Goal: Task Accomplishment & Management: Complete application form

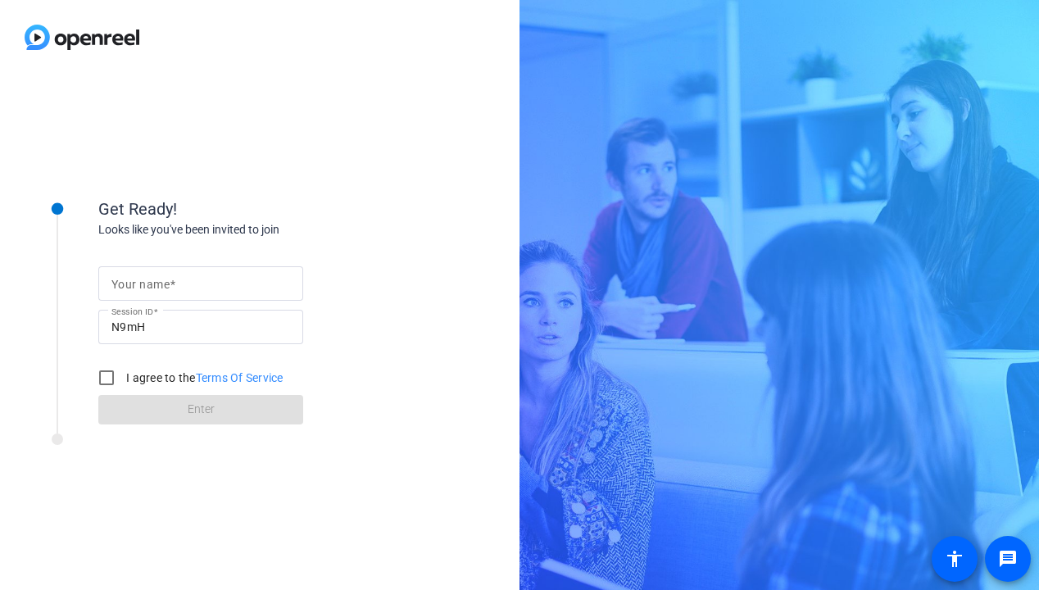
click at [204, 297] on div at bounding box center [200, 283] width 179 height 34
type input "[PERSON_NAME]"
click at [109, 374] on input "I agree to the Terms Of Service" at bounding box center [106, 377] width 33 height 33
checkbox input "true"
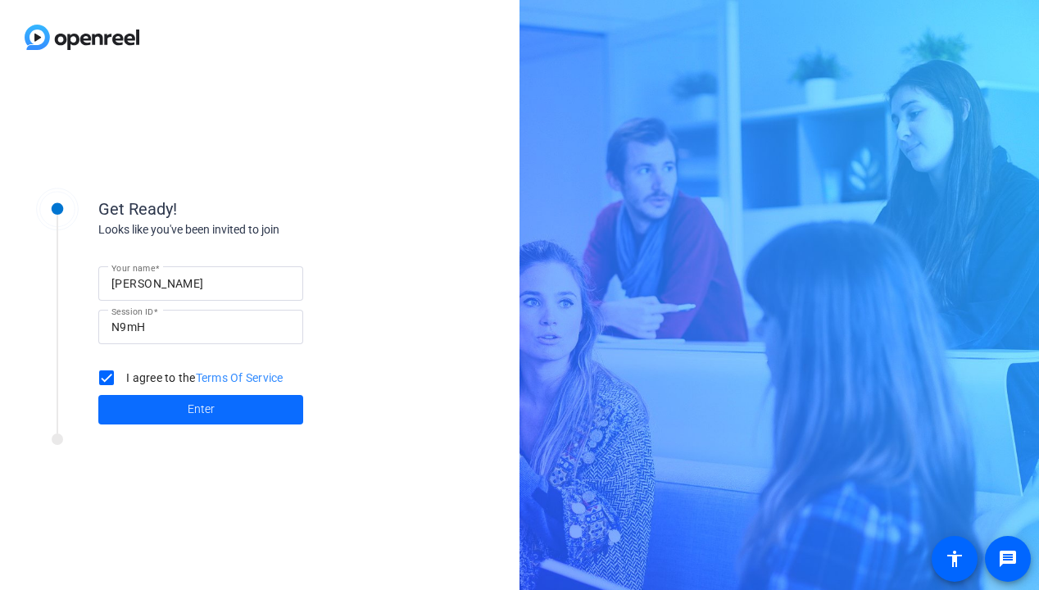
click at [166, 416] on span at bounding box center [200, 409] width 205 height 39
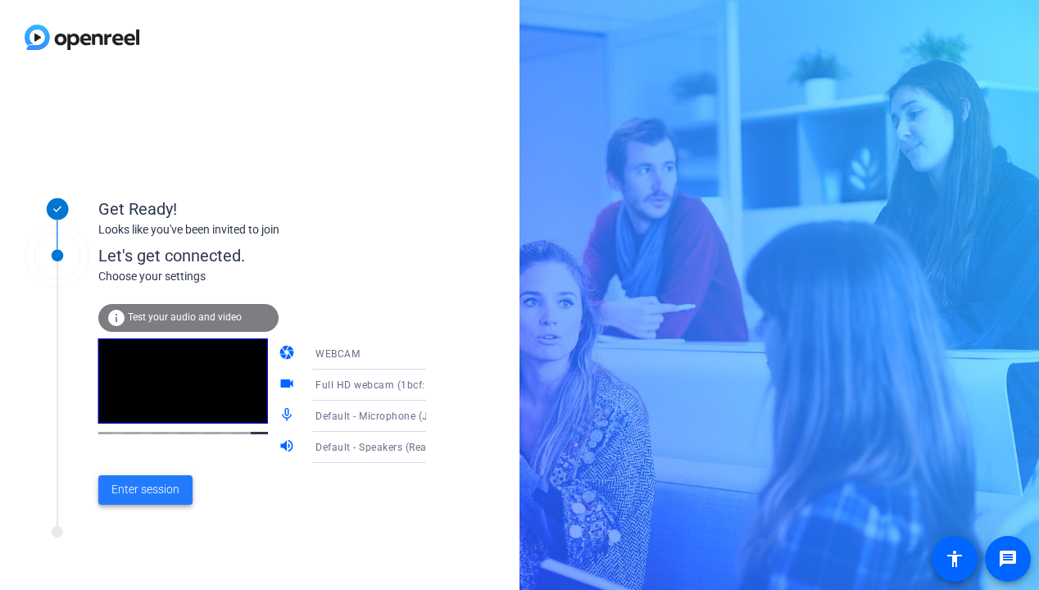
click at [148, 489] on span "Enter session" at bounding box center [145, 489] width 68 height 17
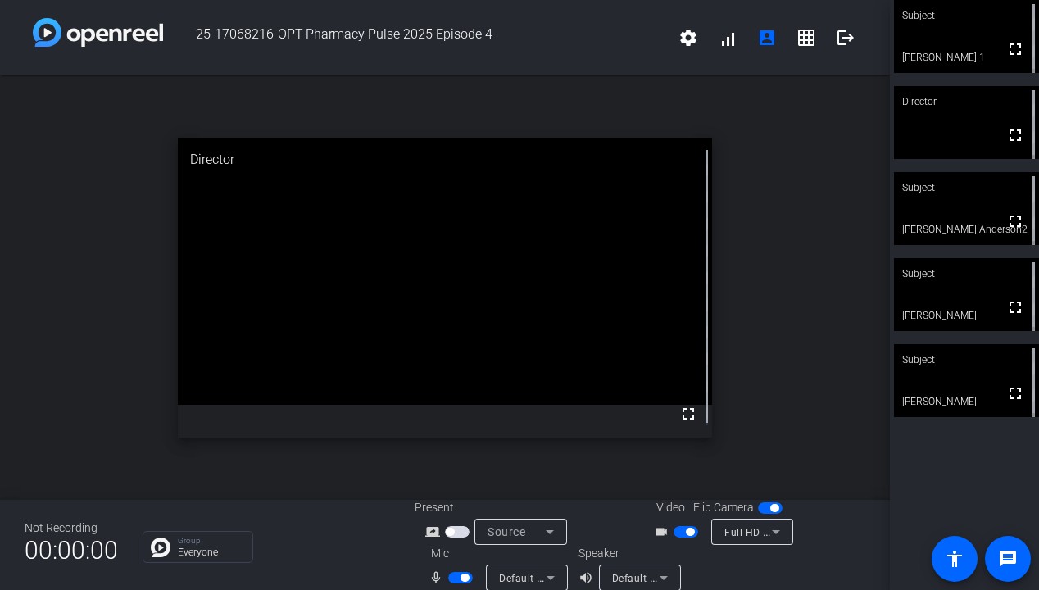
click at [952, 384] on video at bounding box center [966, 380] width 145 height 73
click at [963, 295] on video at bounding box center [966, 294] width 145 height 73
click at [975, 203] on video at bounding box center [966, 208] width 145 height 73
click at [961, 388] on video at bounding box center [966, 380] width 145 height 73
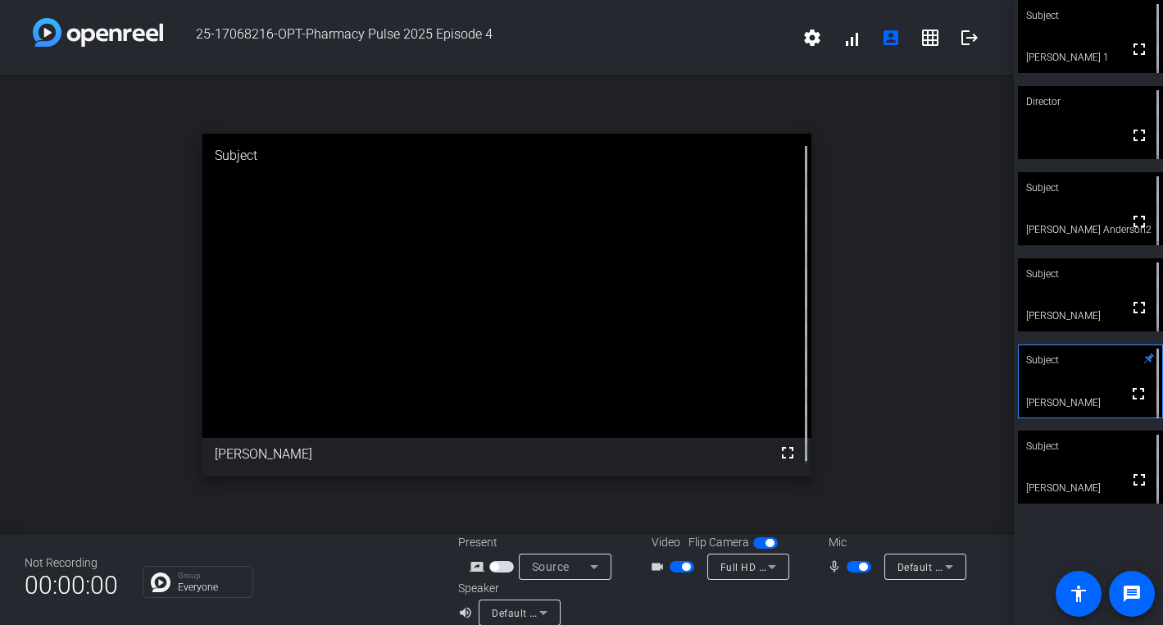
click at [861, 297] on div "open_in_new Subject fullscreen [PERSON_NAME]" at bounding box center [507, 304] width 1014 height 459
click at [1039, 379] on video at bounding box center [1090, 381] width 143 height 72
click at [1039, 358] on icon at bounding box center [1149, 358] width 11 height 11
click at [847, 565] on span "button" at bounding box center [859, 566] width 25 height 11
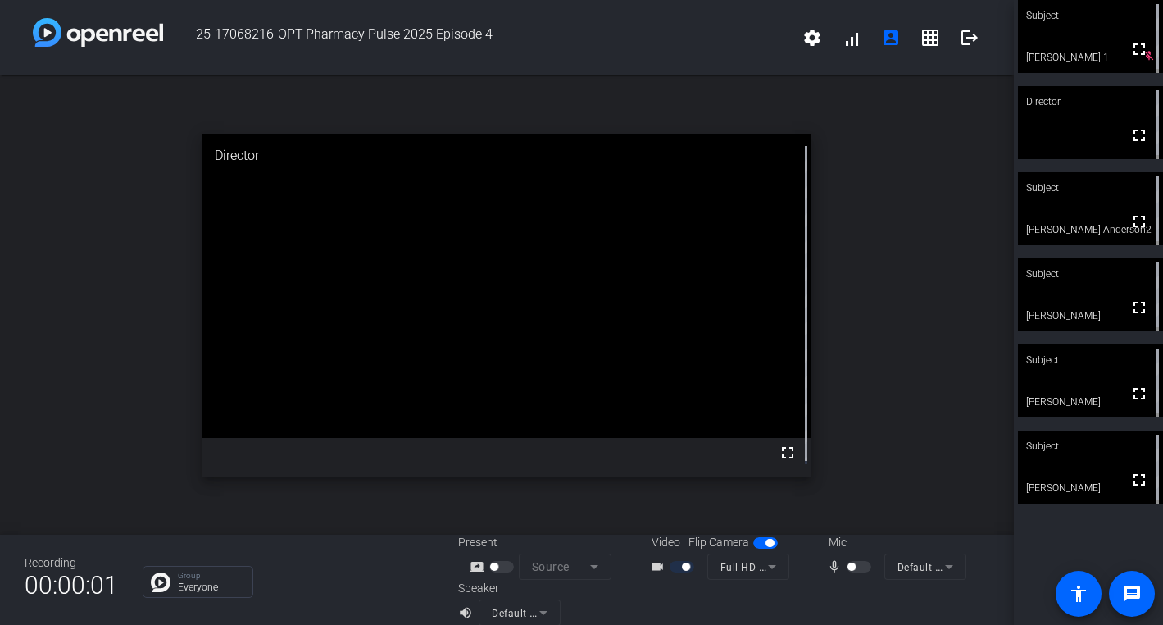
click at [839, 369] on div "open_in_new Director fullscreen" at bounding box center [507, 304] width 1014 height 459
click at [855, 563] on div at bounding box center [861, 566] width 28 height 11
click at [849, 563] on div at bounding box center [861, 566] width 28 height 11
click at [855, 565] on div at bounding box center [861, 566] width 28 height 11
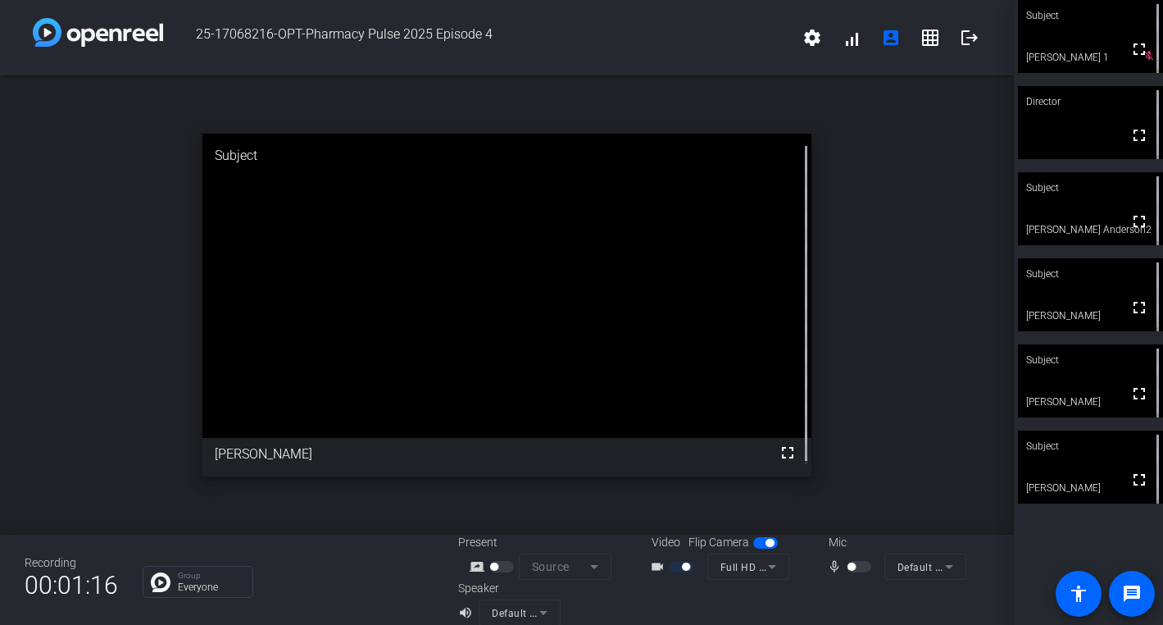
click at [854, 566] on div at bounding box center [861, 566] width 28 height 11
click at [670, 566] on div at bounding box center [684, 566] width 28 height 11
click at [850, 565] on div at bounding box center [861, 566] width 28 height 11
click at [851, 561] on div at bounding box center [861, 566] width 28 height 11
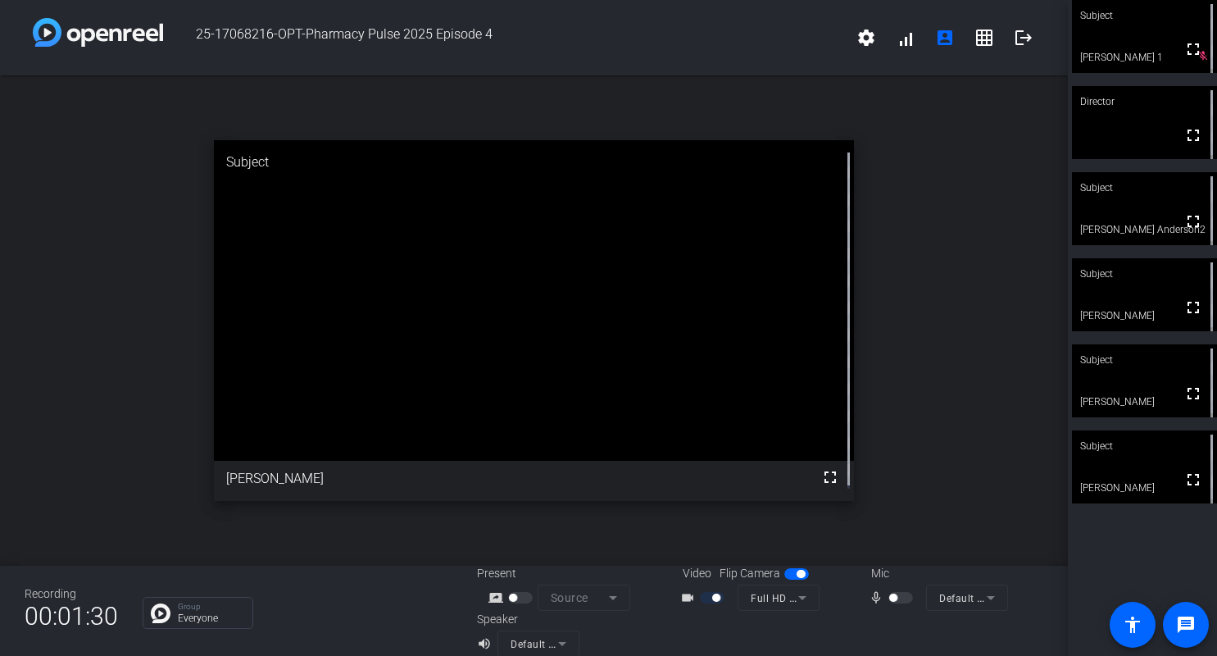
drag, startPoint x: 901, startPoint y: 598, endPoint x: 779, endPoint y: 602, distance: 122.2
click at [901, 589] on div at bounding box center [903, 597] width 28 height 11
click at [700, 589] on div at bounding box center [714, 597] width 28 height 11
click at [897, 589] on mat-slide-toggle at bounding box center [903, 597] width 28 height 17
click at [902, 589] on mat-slide-toggle at bounding box center [903, 597] width 28 height 17
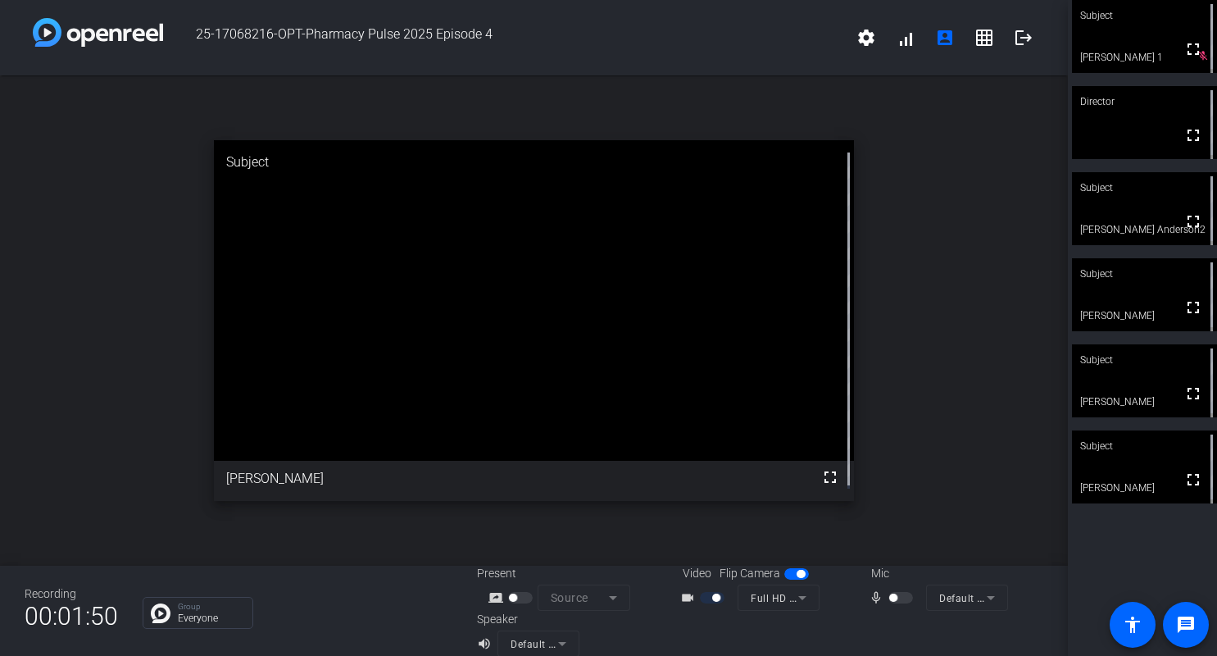
click at [902, 589] on mat-slide-toggle at bounding box center [903, 597] width 28 height 17
click at [707, 589] on div at bounding box center [714, 597] width 28 height 11
click at [900, 589] on div at bounding box center [903, 597] width 28 height 11
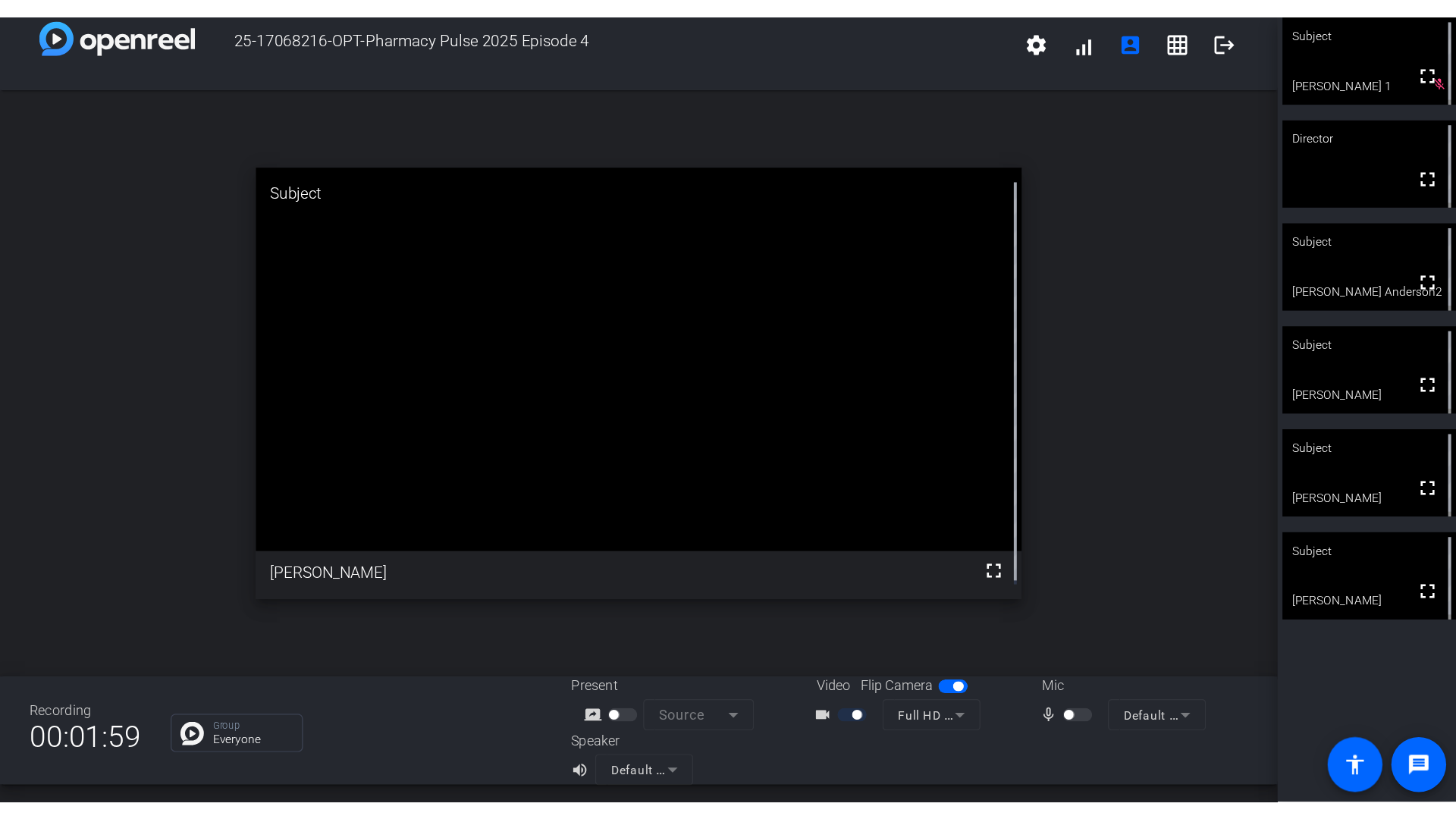
scroll to position [18, 0]
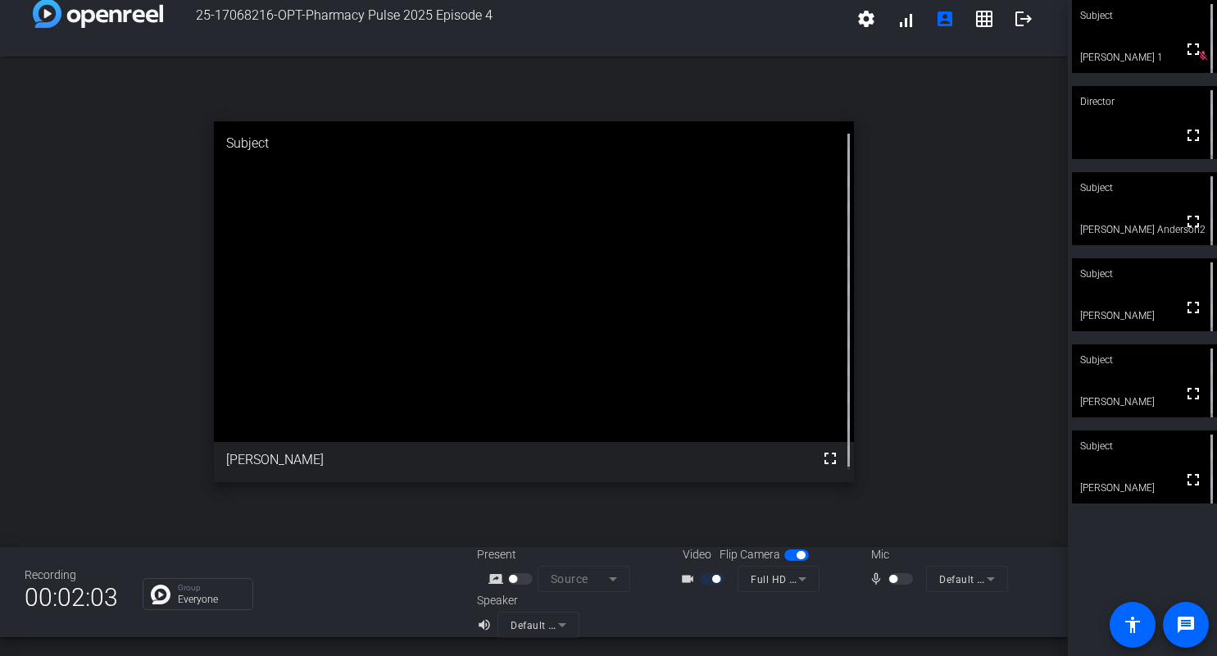
click at [898, 574] on div at bounding box center [903, 578] width 28 height 11
click at [898, 573] on div at bounding box center [903, 578] width 28 height 11
drag, startPoint x: 898, startPoint y: 573, endPoint x: 890, endPoint y: 572, distance: 8.2
click at [899, 573] on div at bounding box center [903, 578] width 28 height 11
click at [702, 576] on div at bounding box center [714, 578] width 28 height 11
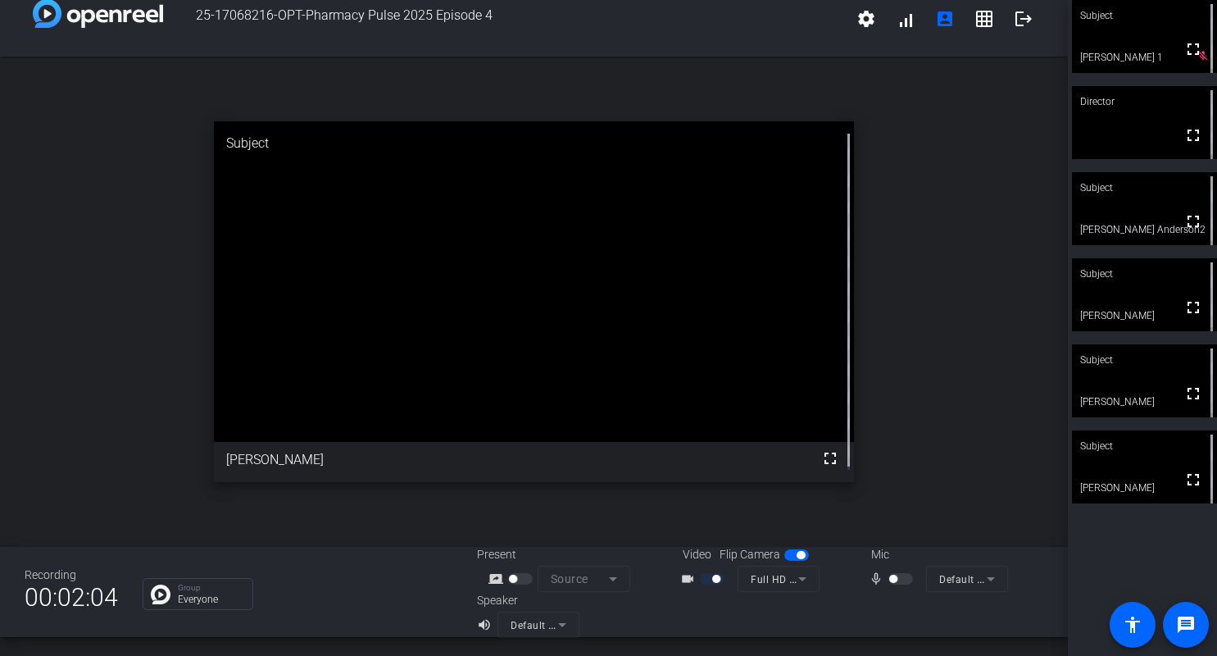
click at [899, 574] on div at bounding box center [903, 578] width 28 height 11
click at [894, 574] on div at bounding box center [903, 578] width 28 height 11
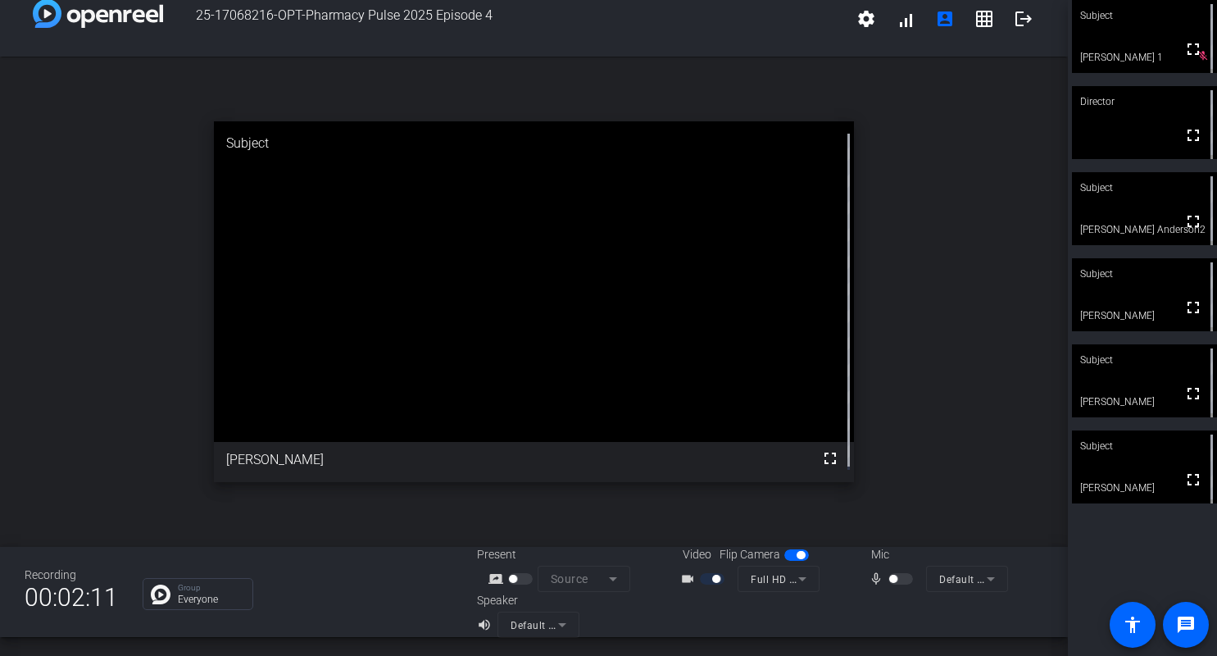
click at [897, 578] on div at bounding box center [903, 578] width 28 height 11
click at [899, 575] on div at bounding box center [903, 578] width 28 height 11
click at [700, 576] on div at bounding box center [714, 578] width 28 height 11
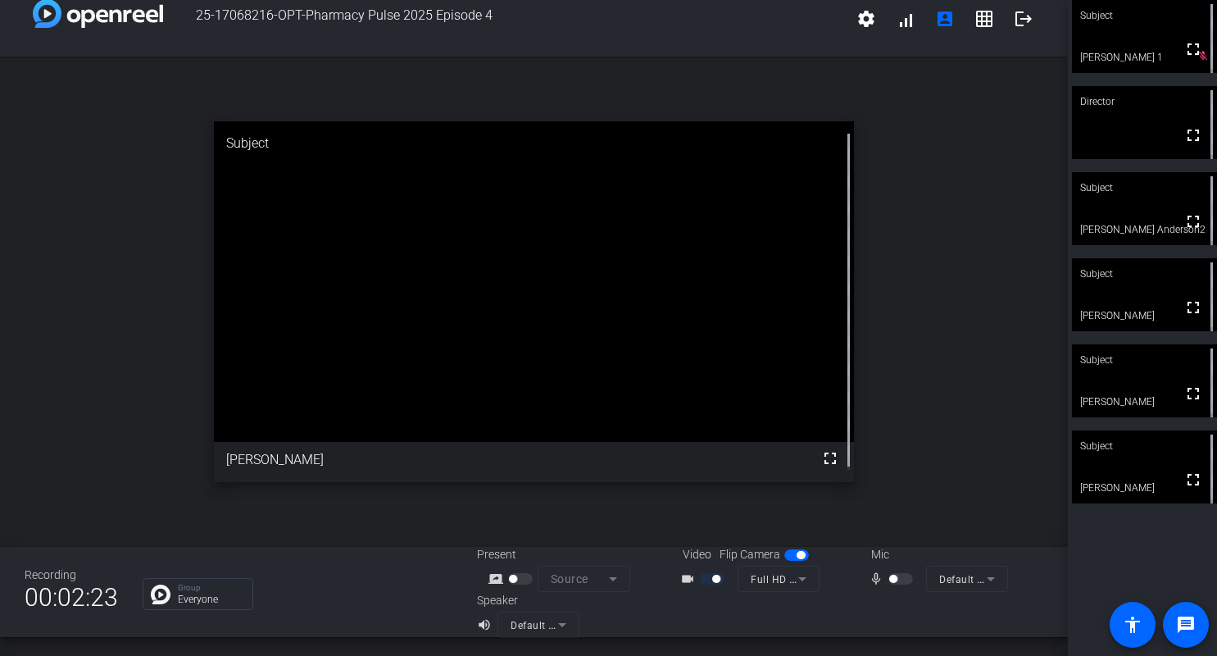
click at [700, 577] on div at bounding box center [714, 578] width 28 height 11
click at [900, 577] on div at bounding box center [903, 578] width 28 height 11
click at [895, 575] on div at bounding box center [903, 578] width 28 height 11
click at [705, 574] on div at bounding box center [714, 578] width 28 height 11
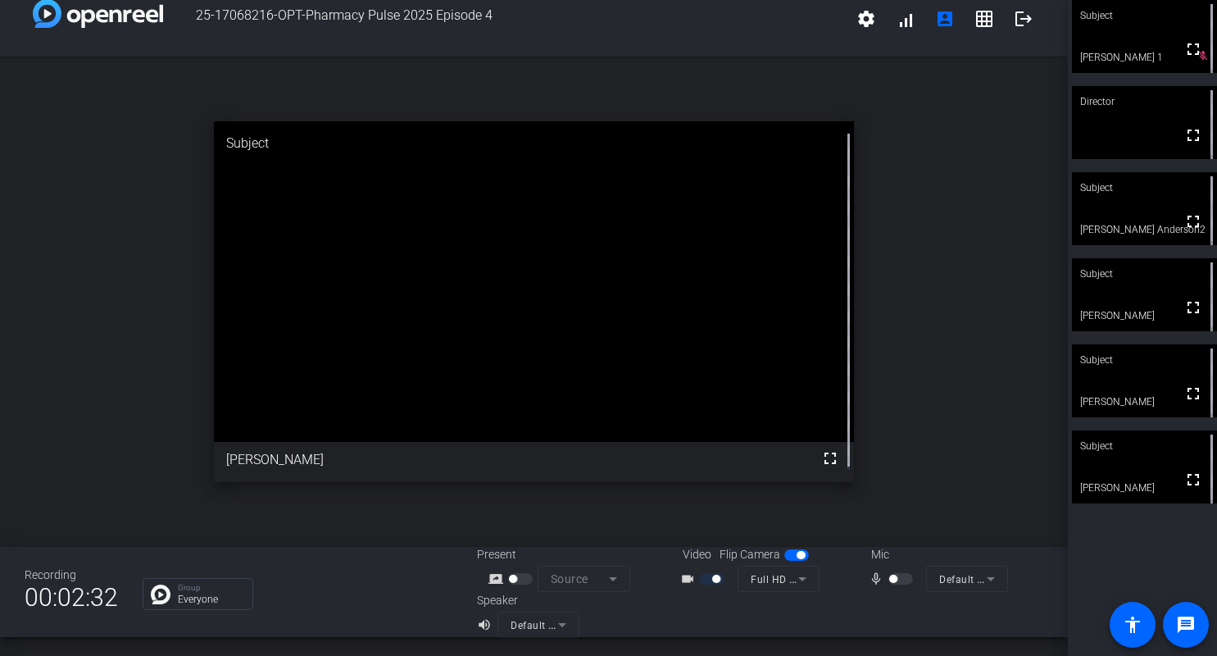
click at [892, 581] on div at bounding box center [903, 578] width 28 height 11
click at [898, 574] on div at bounding box center [903, 578] width 28 height 11
click at [893, 575] on div at bounding box center [903, 578] width 28 height 11
click at [701, 575] on div at bounding box center [714, 578] width 28 height 11
click at [898, 579] on div at bounding box center [903, 578] width 28 height 11
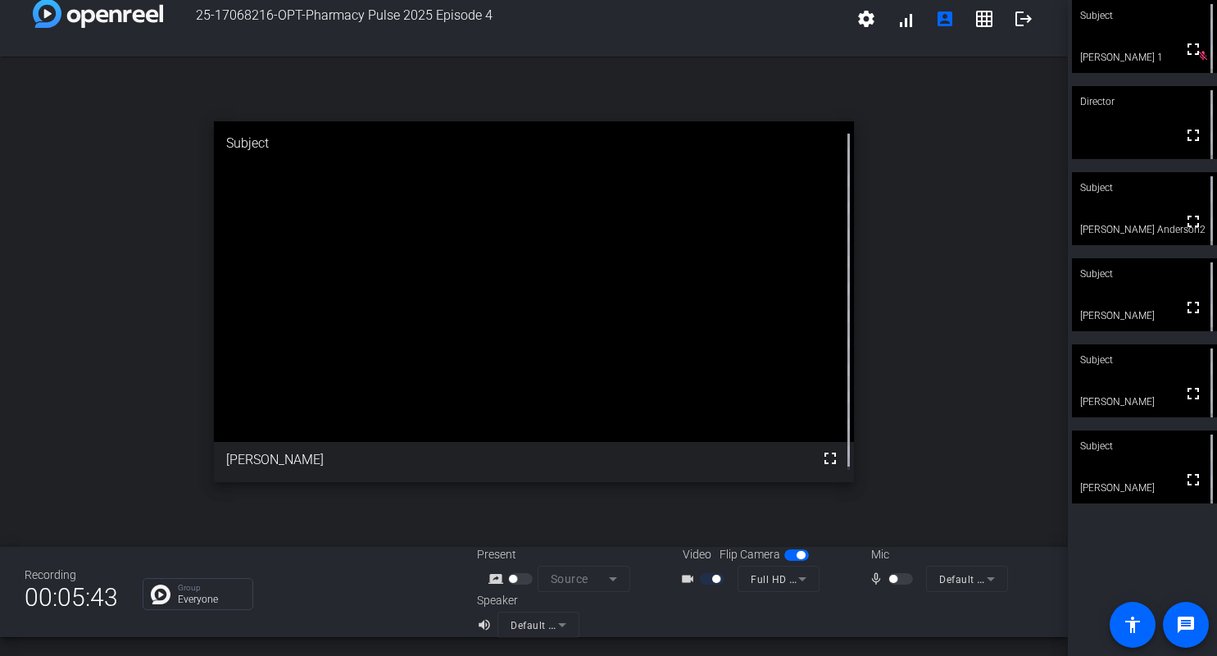
click at [893, 580] on div at bounding box center [903, 578] width 28 height 11
click at [898, 581] on div at bounding box center [903, 578] width 28 height 11
click at [897, 582] on div at bounding box center [903, 578] width 28 height 11
click at [902, 575] on div at bounding box center [903, 578] width 28 height 11
click at [898, 575] on div at bounding box center [903, 578] width 28 height 11
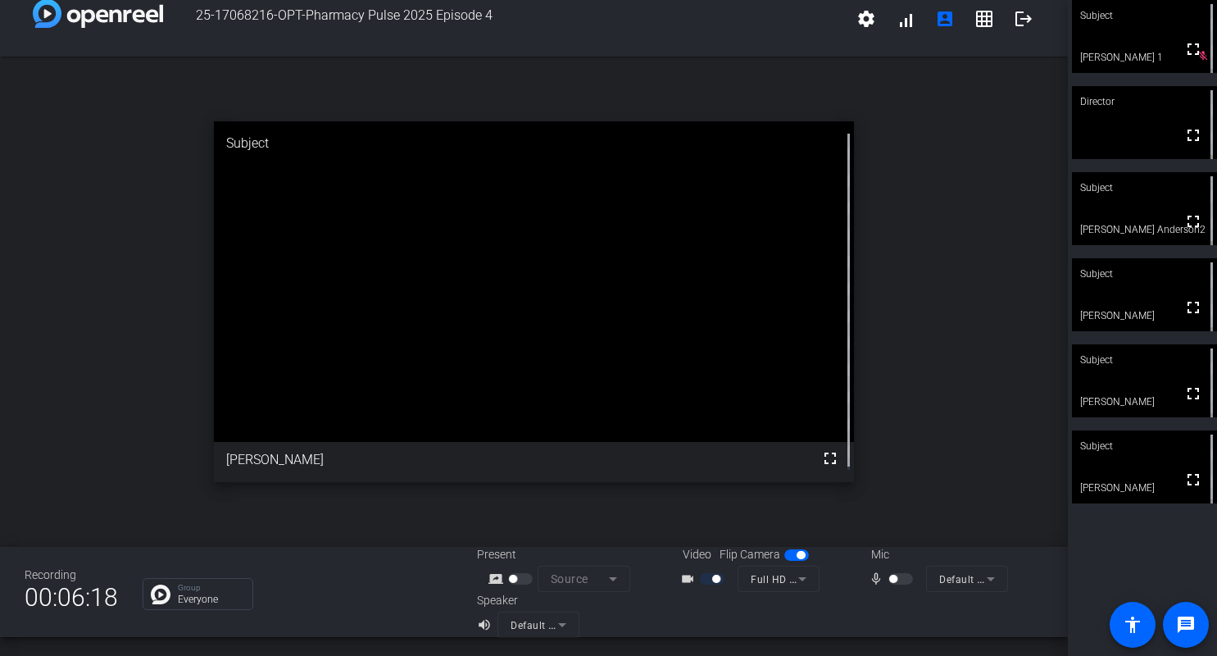
click at [897, 575] on div at bounding box center [903, 578] width 28 height 11
click at [898, 581] on div at bounding box center [903, 578] width 28 height 11
click at [896, 579] on div at bounding box center [903, 578] width 28 height 11
click at [894, 579] on div at bounding box center [903, 578] width 28 height 11
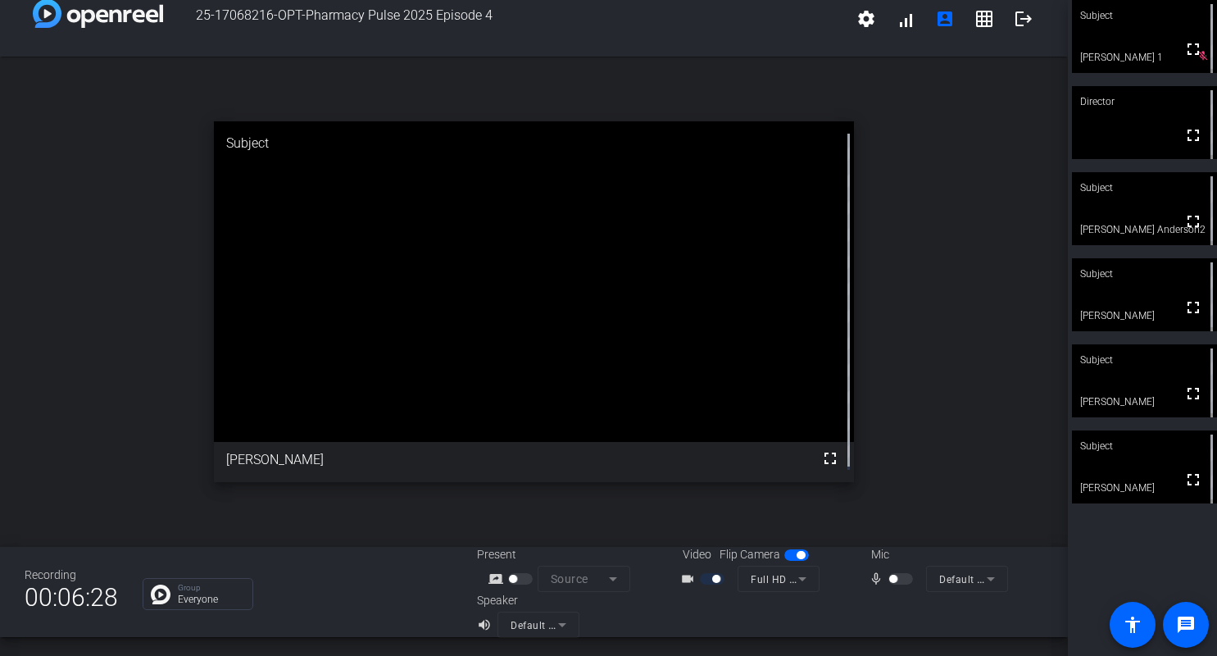
click at [1039, 58] on div at bounding box center [1212, 36] width 11 height 73
click at [1039, 60] on span at bounding box center [1192, 49] width 39 height 39
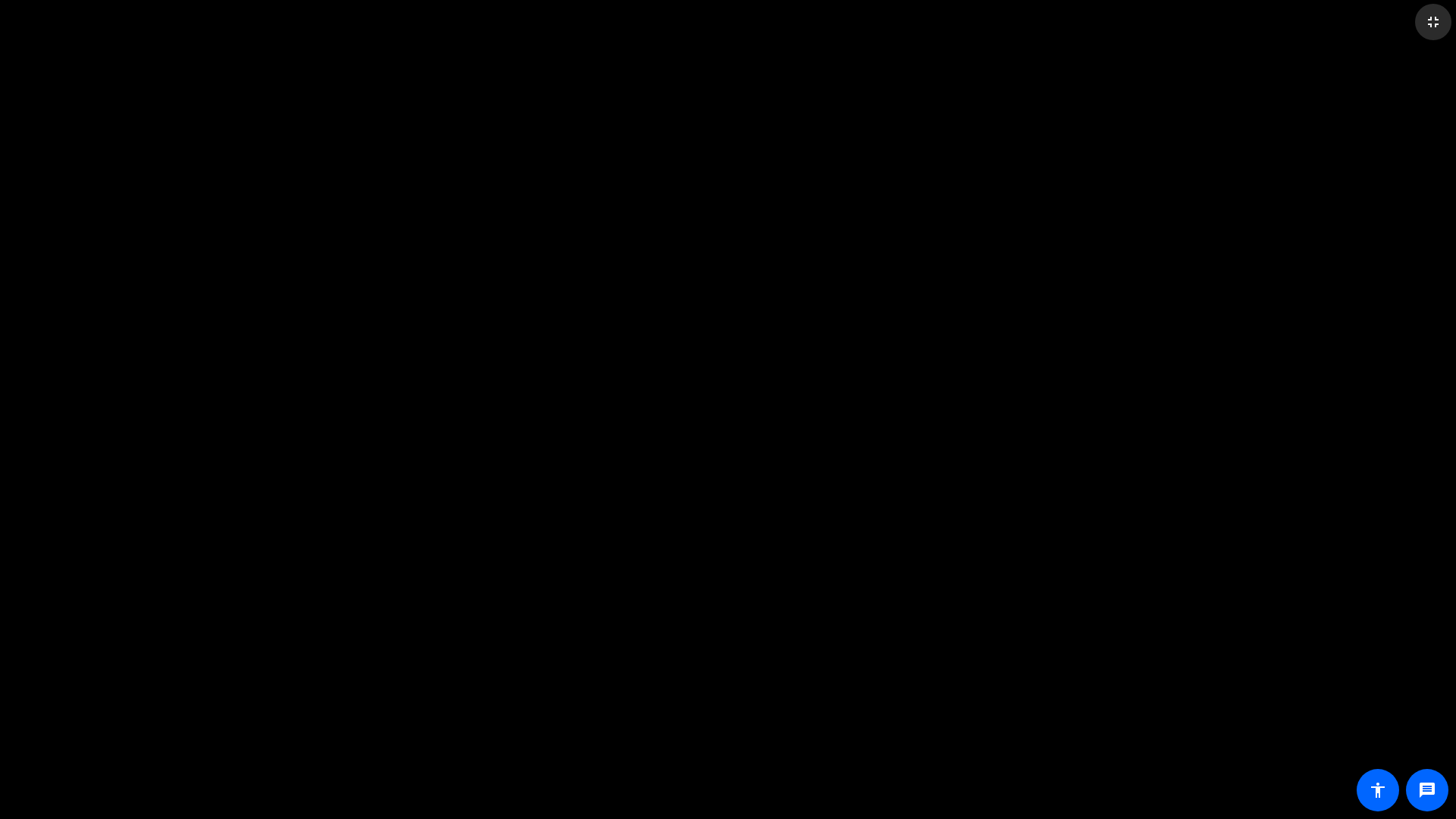
click at [961, 19] on mat-icon "fullscreen_exit" at bounding box center [1433, 22] width 19 height 19
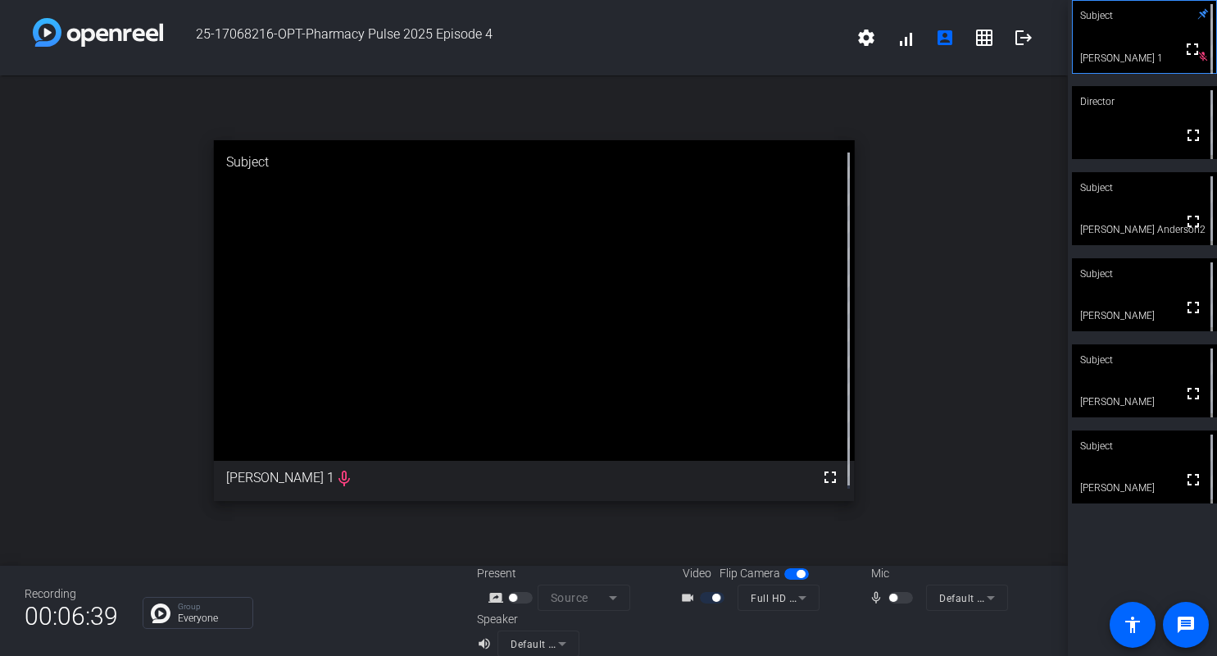
click at [902, 589] on div at bounding box center [903, 597] width 28 height 11
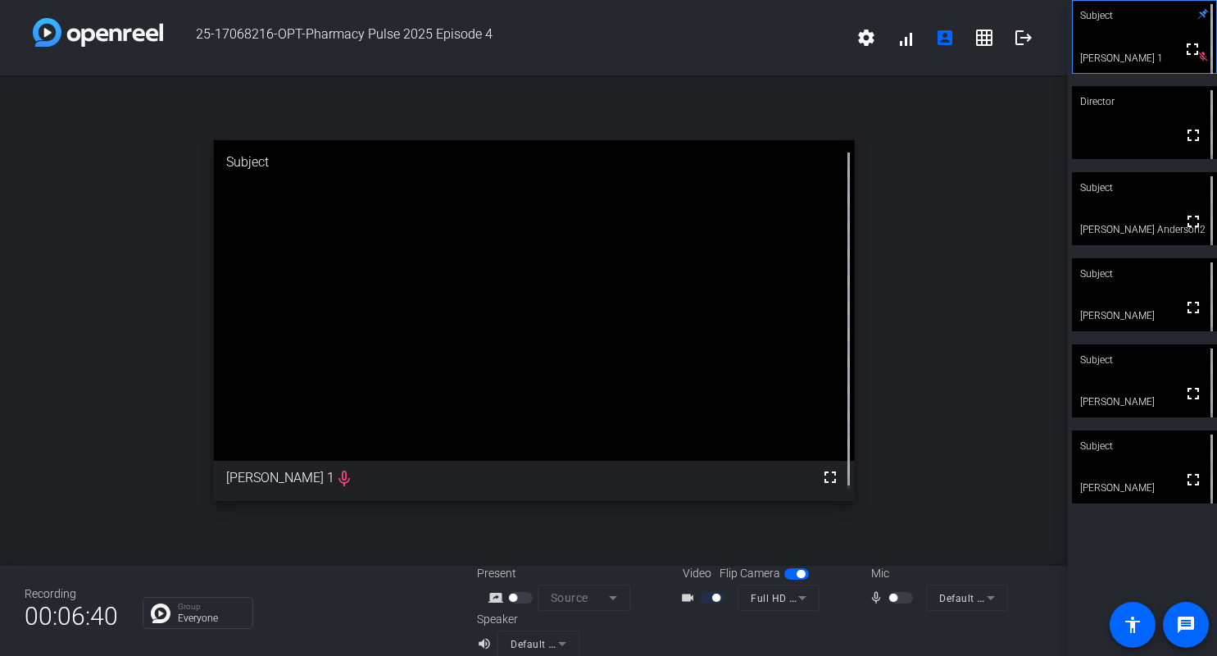
click at [902, 589] on div at bounding box center [903, 597] width 28 height 11
click at [909, 509] on div "open_in_new Subject fullscreen [PERSON_NAME] 1" at bounding box center [534, 320] width 1068 height 490
click at [1039, 11] on icon at bounding box center [1203, 13] width 11 height 11
click at [1039, 41] on video at bounding box center [1144, 37] width 143 height 72
click at [889, 589] on div at bounding box center [903, 597] width 28 height 11
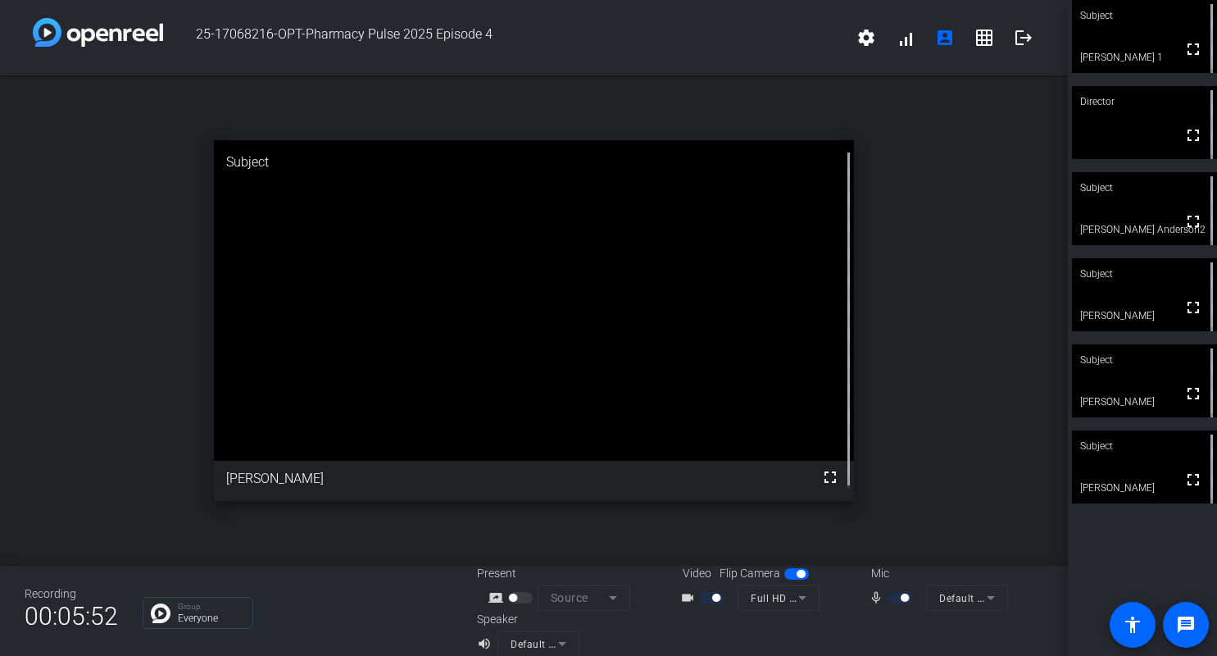
click at [893, 589] on div at bounding box center [903, 597] width 28 height 11
click at [892, 589] on div at bounding box center [903, 597] width 28 height 11
drag, startPoint x: 892, startPoint y: 598, endPoint x: 968, endPoint y: 181, distance: 424.1
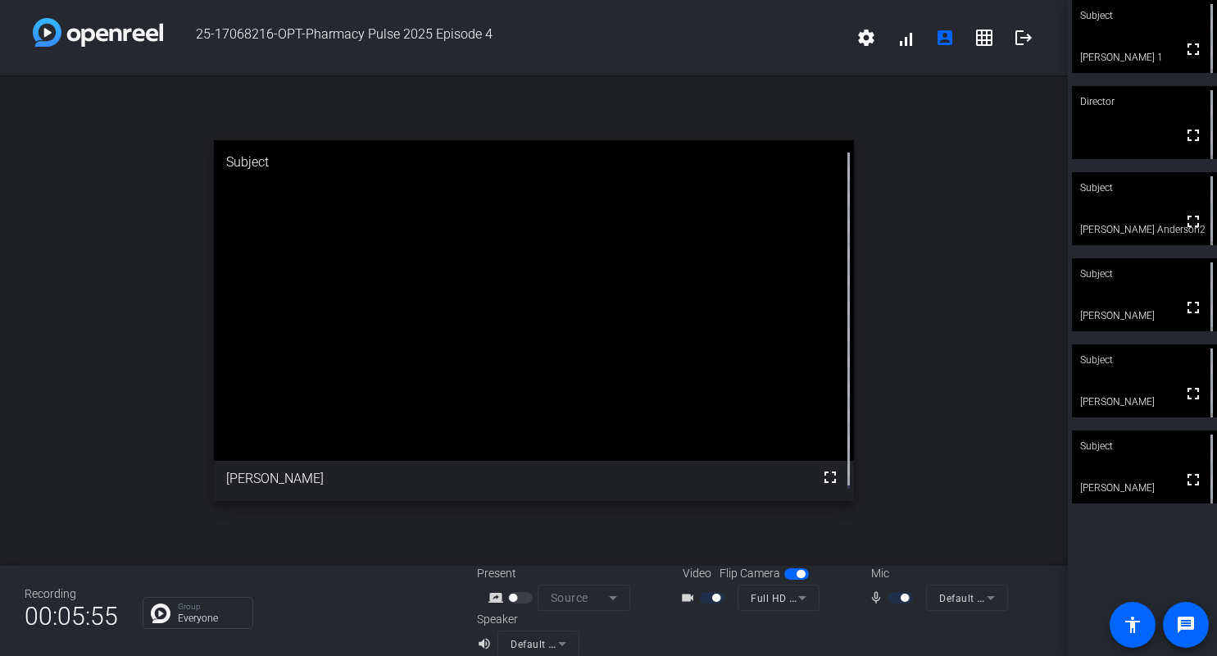
click at [968, 181] on div "open_in_new Subject fullscreen [PERSON_NAME]" at bounding box center [534, 320] width 1068 height 490
click at [888, 587] on div "mic_none Default - Microphone (JOUNIVO JV601) (5679:1002)" at bounding box center [937, 597] width 164 height 26
click at [893, 589] on div at bounding box center [903, 597] width 28 height 11
click at [889, 589] on div at bounding box center [903, 597] width 28 height 11
click at [893, 589] on div at bounding box center [903, 597] width 28 height 11
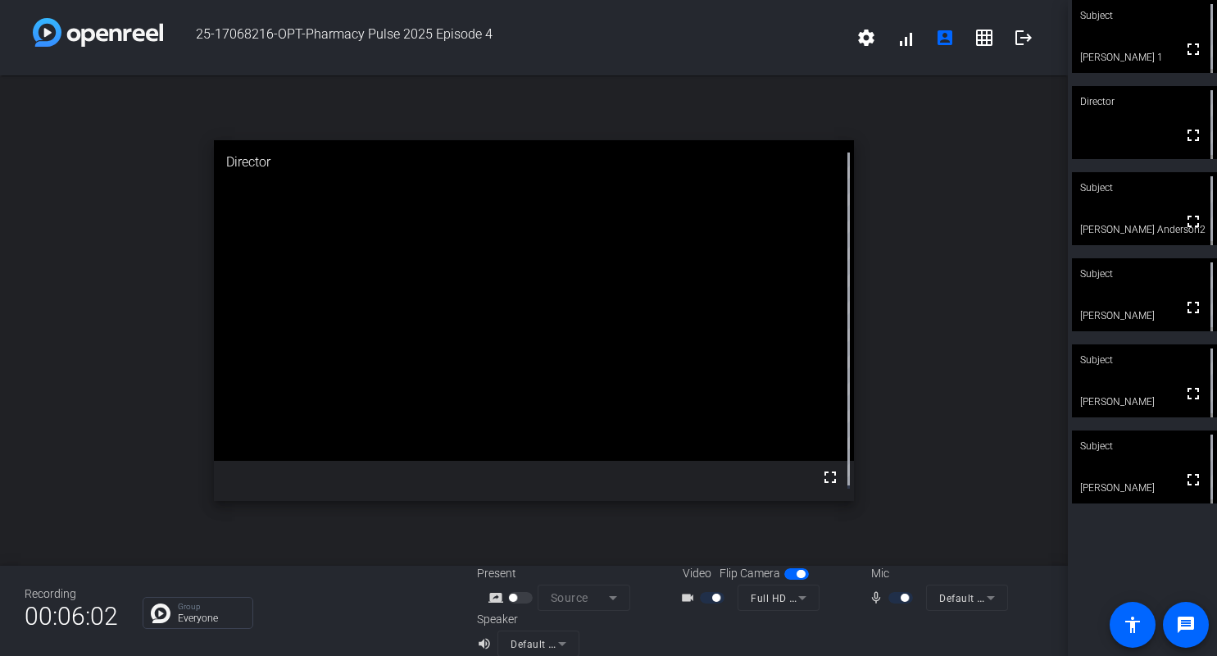
click at [889, 589] on div at bounding box center [903, 597] width 28 height 11
click at [892, 589] on div at bounding box center [903, 597] width 28 height 11
click at [889, 589] on div at bounding box center [903, 597] width 28 height 11
click at [891, 589] on div at bounding box center [903, 597] width 28 height 11
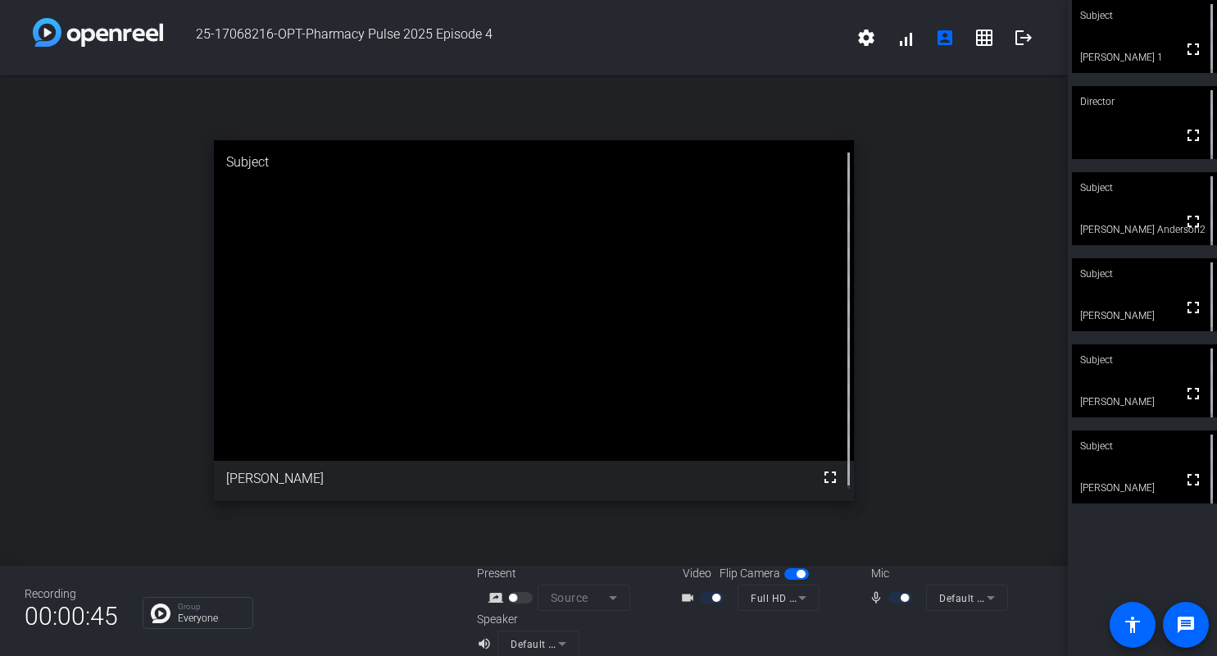
click at [880, 589] on mat-icon "mic_none" at bounding box center [879, 598] width 20 height 20
click at [889, 589] on div at bounding box center [903, 597] width 28 height 11
